Goal: Check status: Check status

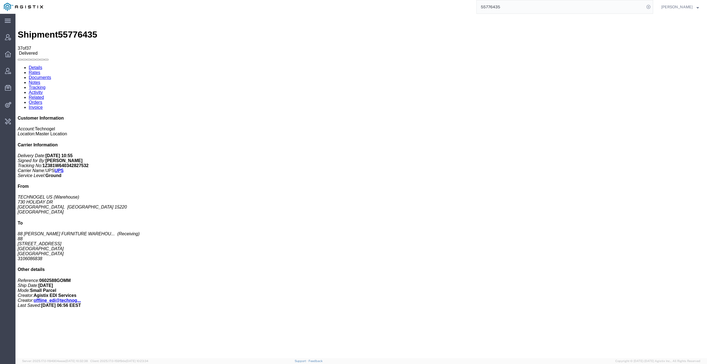
scroll to position [4, 0]
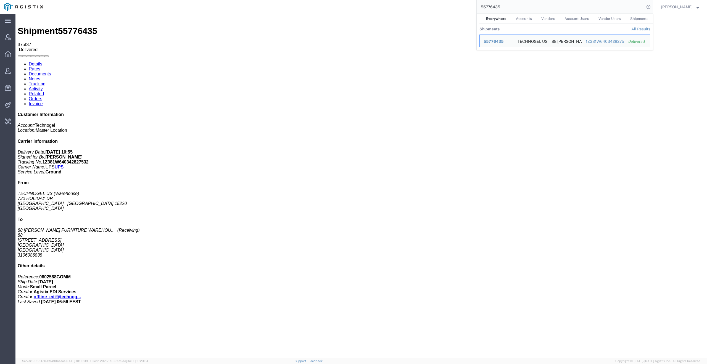
click at [555, 1] on input "55776435" at bounding box center [561, 6] width 168 height 13
click at [553, 4] on input "55776435" at bounding box center [561, 6] width 168 height 13
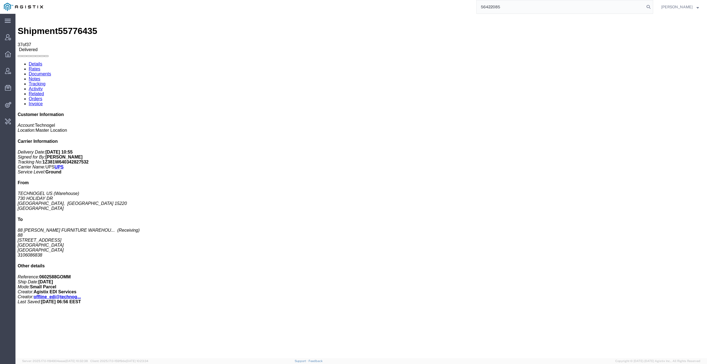
type input "56422085"
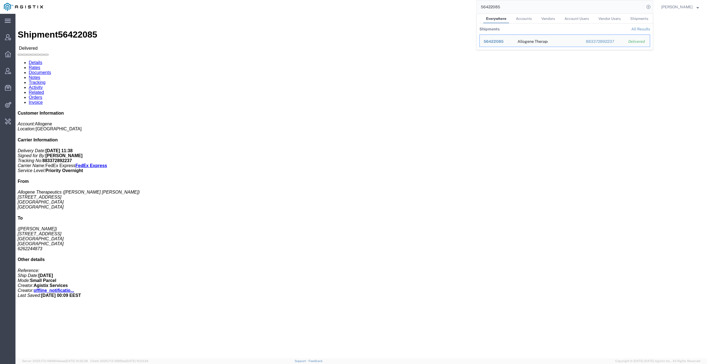
click div "Ship From Allogene Therapeutics ([PERSON_NAME] [PERSON_NAME]) [STREET_ADDRESS] …"
click link "Activity"
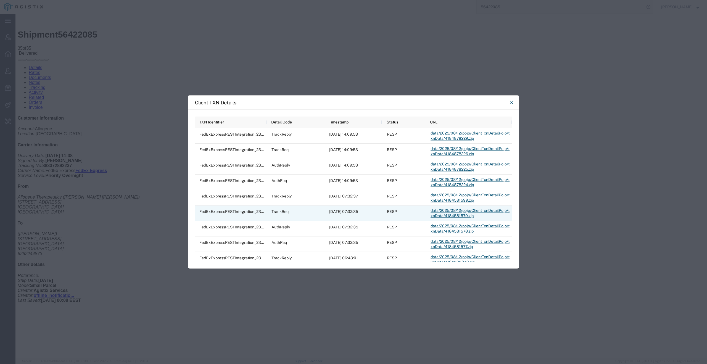
scroll to position [67, 0]
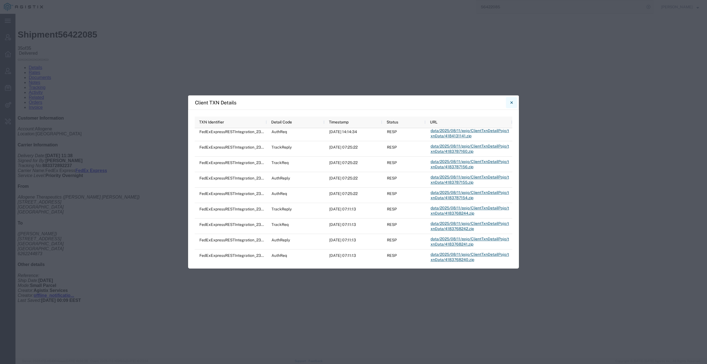
click at [511, 101] on icon "Close" at bounding box center [511, 102] width 2 height 7
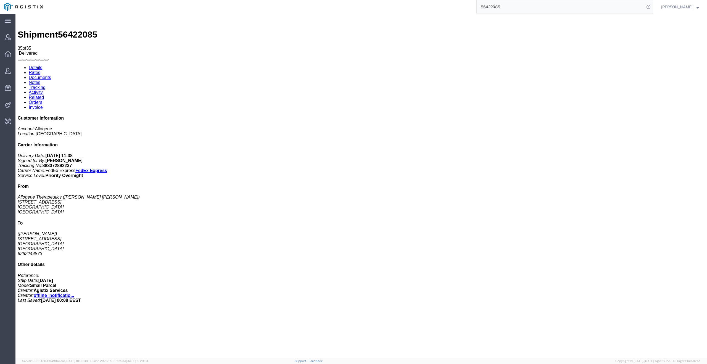
click at [75, 30] on span "56422085" at bounding box center [77, 35] width 39 height 10
copy span "56422085"
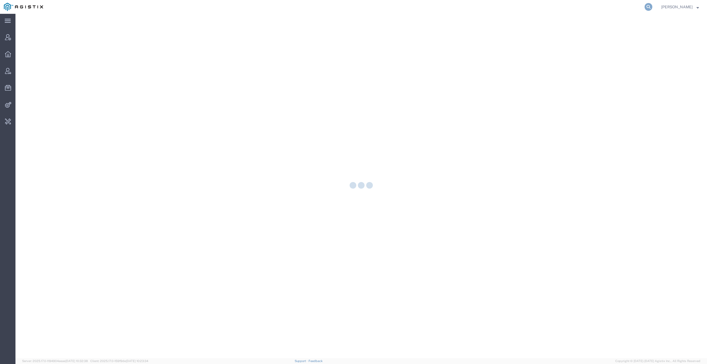
click at [650, 7] on icon at bounding box center [649, 7] width 8 height 8
click at [597, 8] on input "search" at bounding box center [561, 6] width 168 height 13
paste input "54735738"
type input "54735738"
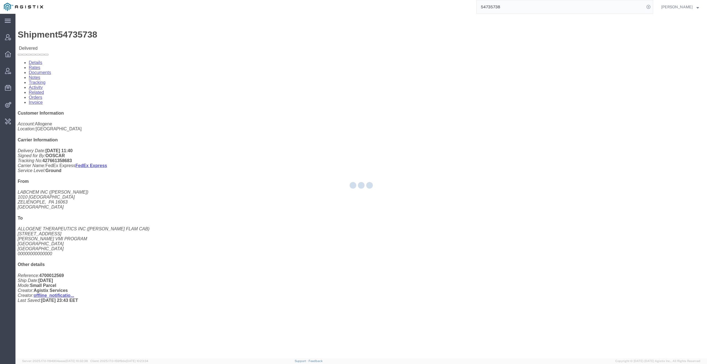
click at [140, 35] on div at bounding box center [361, 186] width 692 height 344
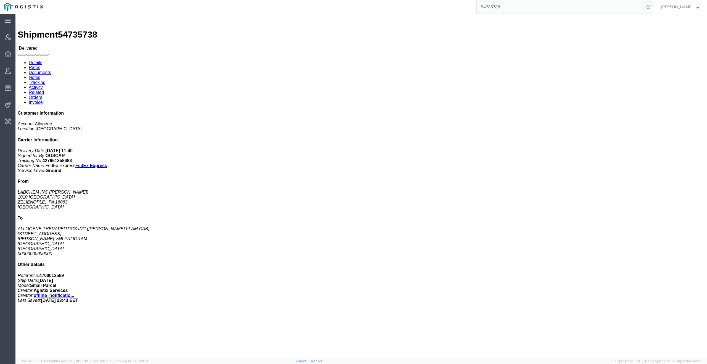
click link "Activity"
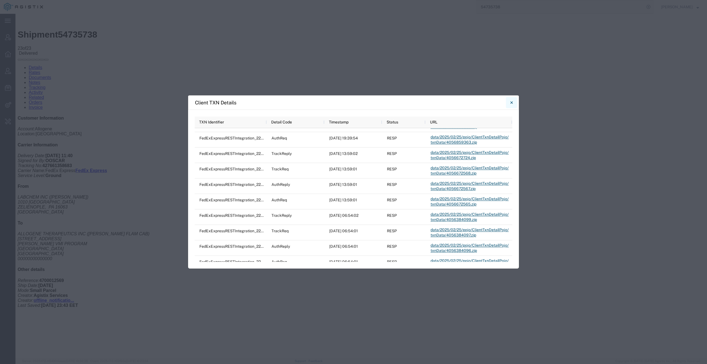
click at [511, 102] on icon "Close" at bounding box center [511, 102] width 2 height 2
